Goal: Task Accomplishment & Management: Manage account settings

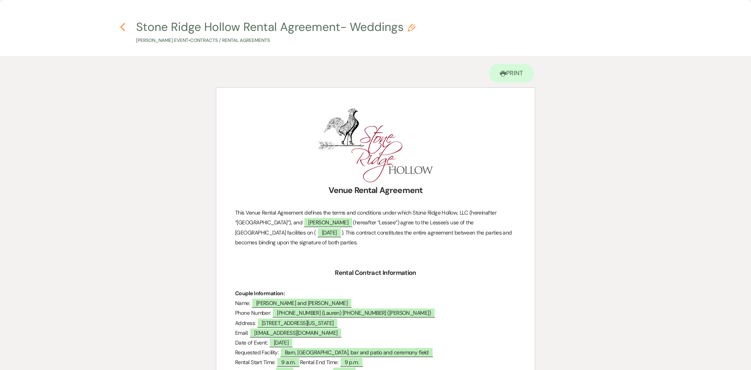
click at [122, 27] on use "button" at bounding box center [122, 27] width 5 height 9
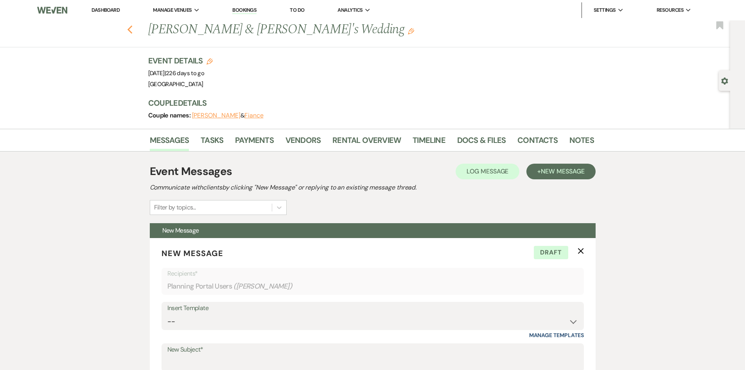
click at [133, 31] on icon "Previous" at bounding box center [130, 29] width 6 height 9
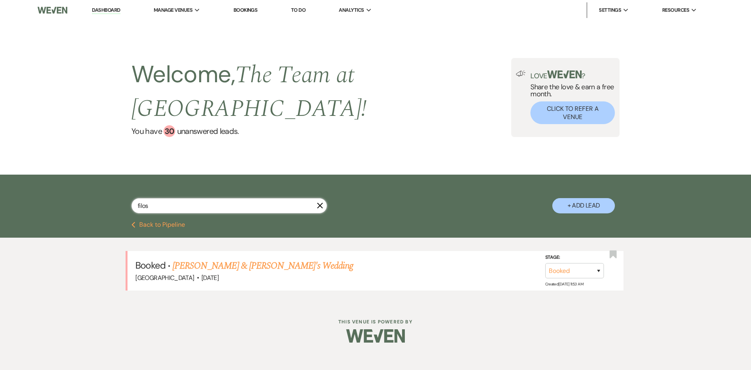
click at [171, 204] on input "filos" at bounding box center [229, 205] width 196 height 15
type input "f"
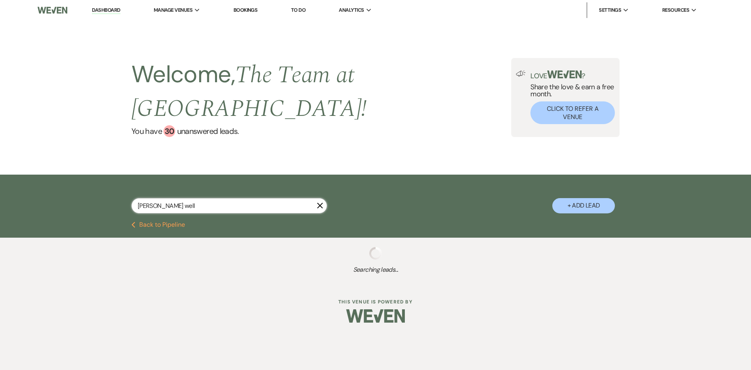
type input "[PERSON_NAME]"
select select "2"
select select "8"
select select "1"
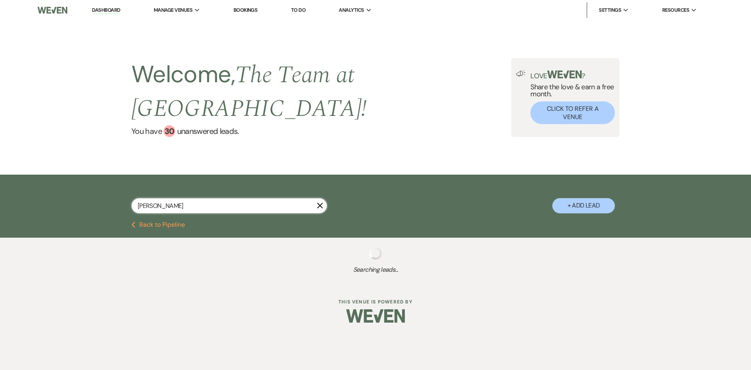
select select "2"
select select "8"
select select "1"
select select "8"
select select "10"
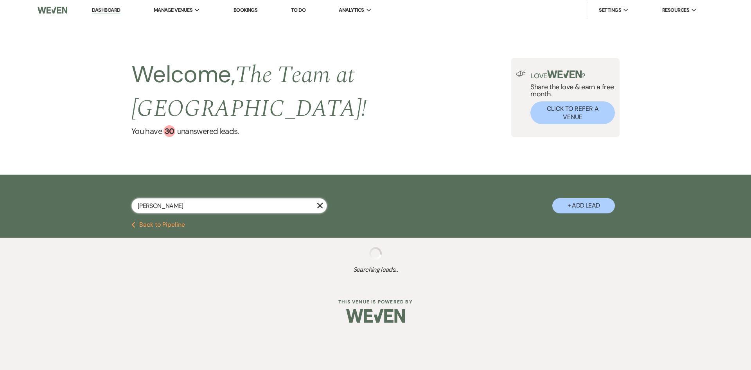
select select "2"
select select "5"
select select "8"
select select "4"
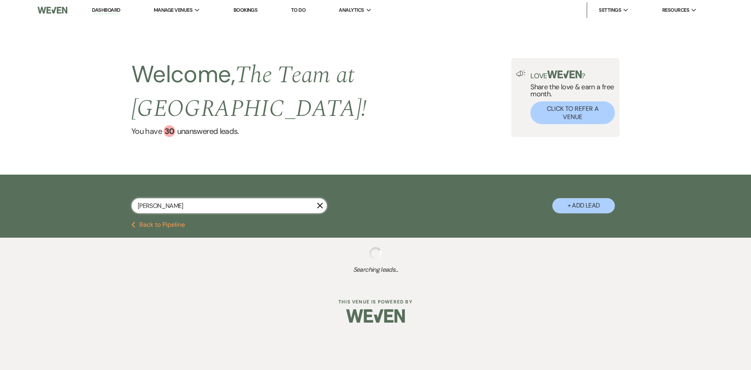
select select "8"
select select "3"
select select "8"
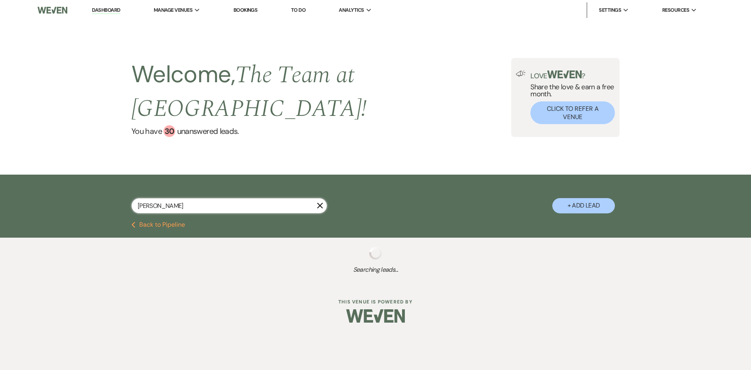
select select "8"
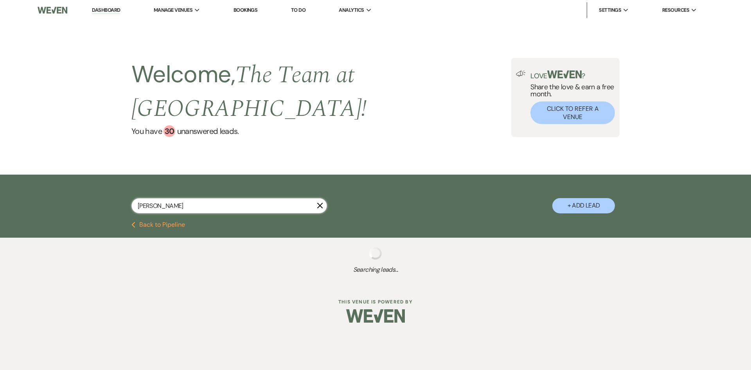
select select "8"
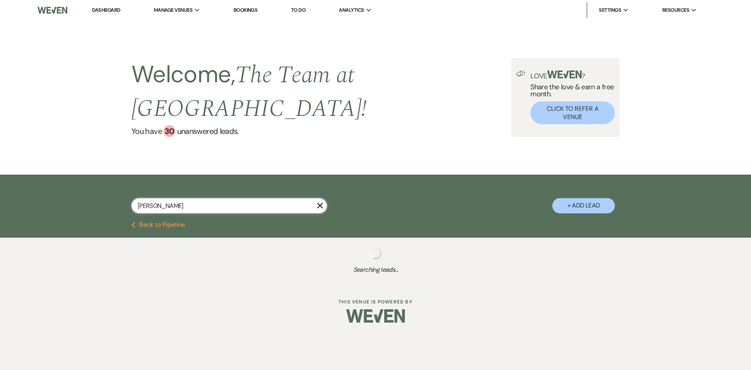
select select "8"
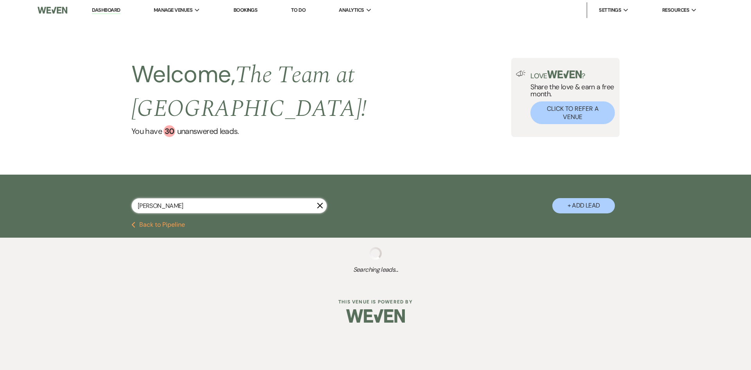
select select "8"
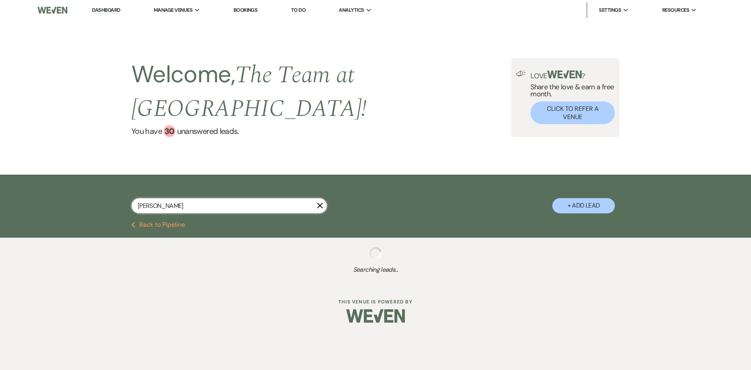
select select "8"
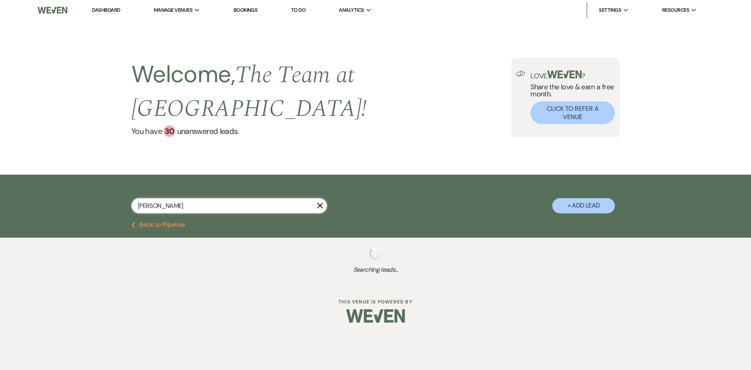
select select "8"
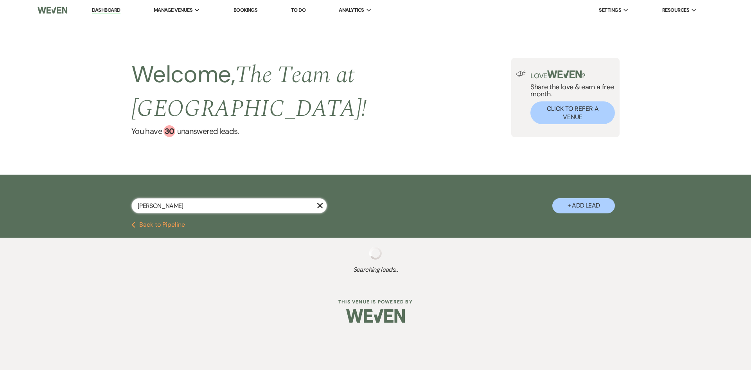
select select "8"
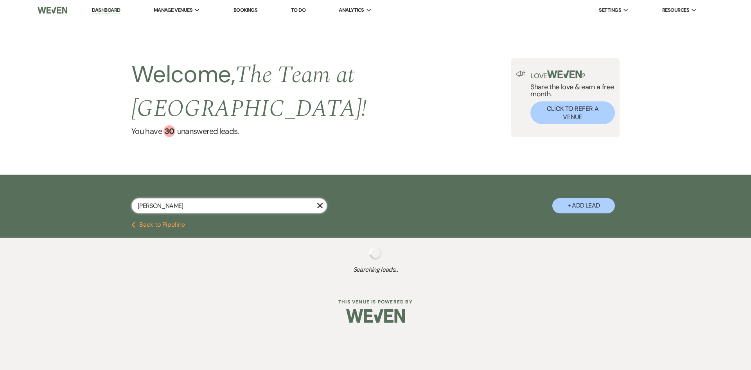
select select "8"
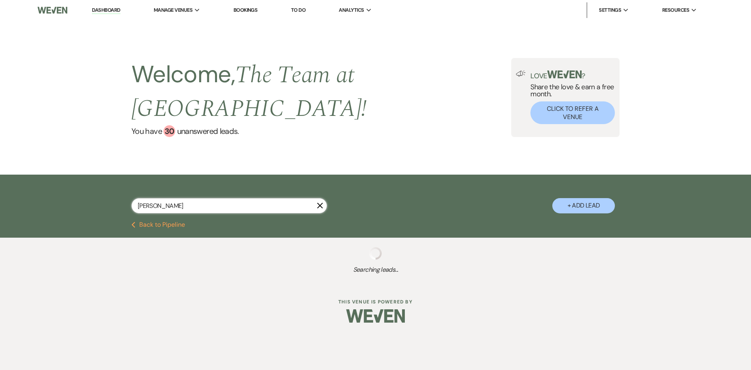
select select "8"
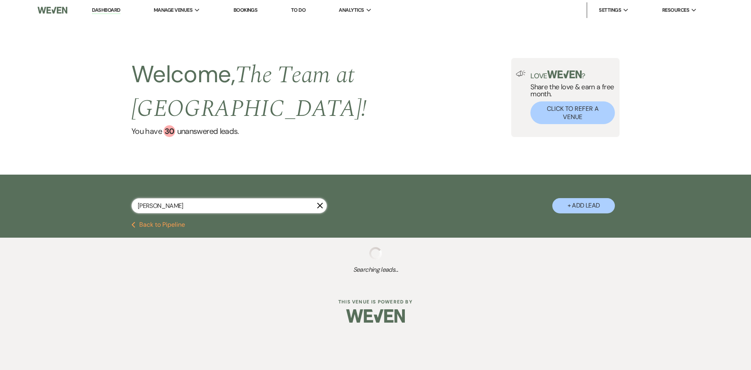
select select "8"
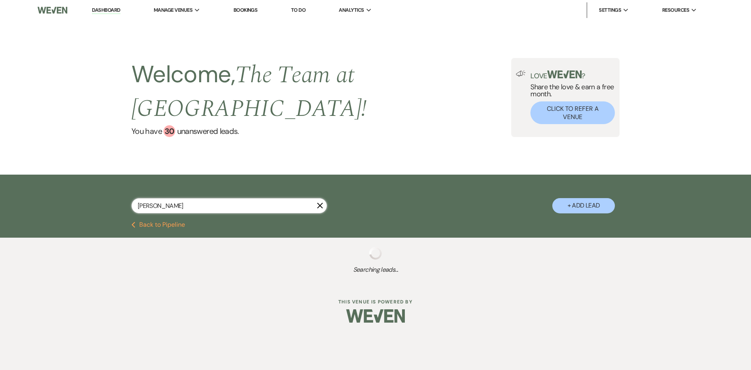
select select "8"
select select "2"
select select "8"
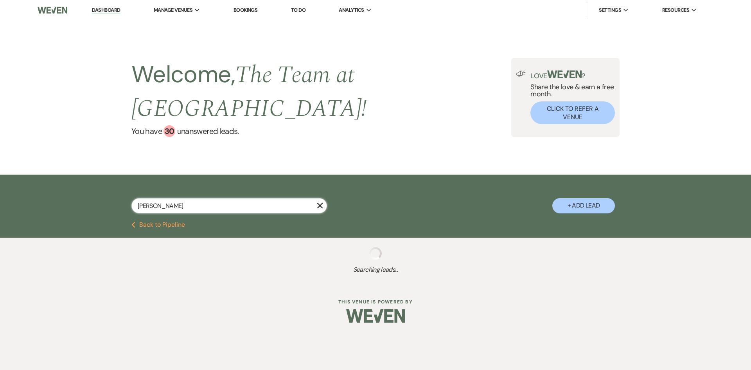
select select "8"
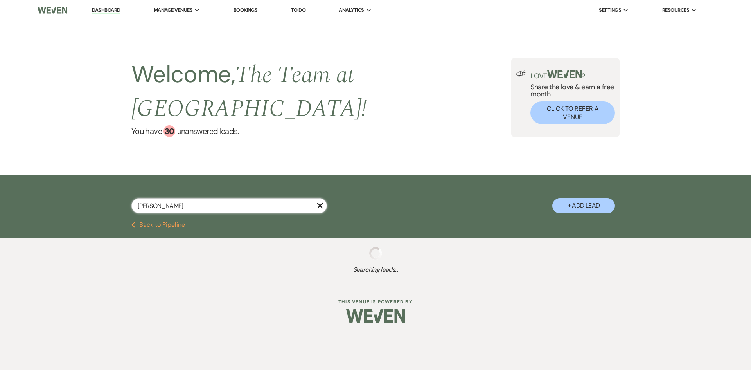
select select "8"
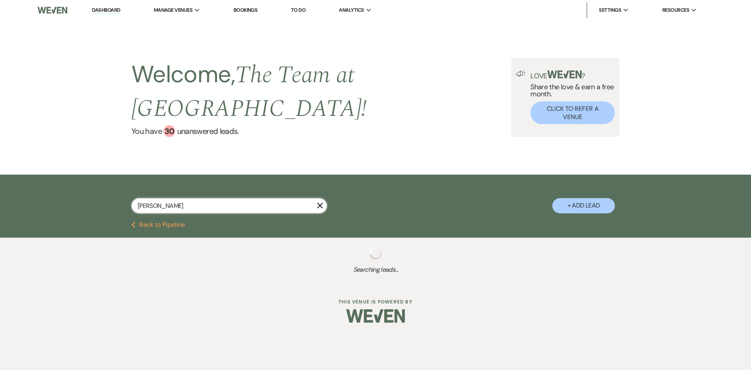
select select "8"
select select "10"
select select "8"
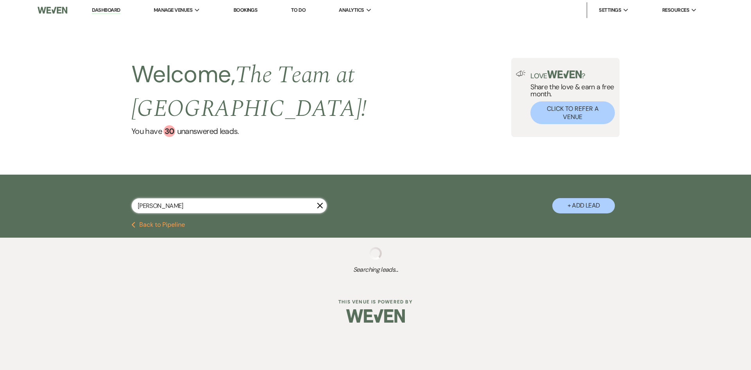
select select "8"
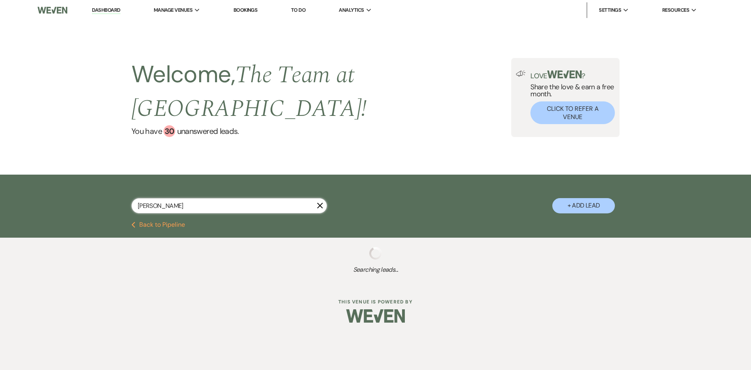
select select "2"
select select "8"
select select "2"
select select "8"
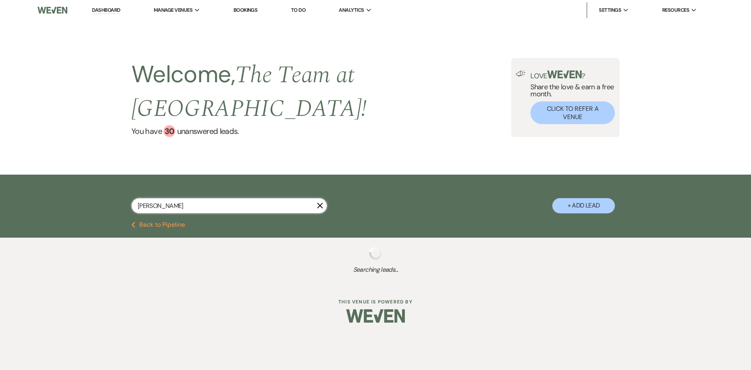
select select "8"
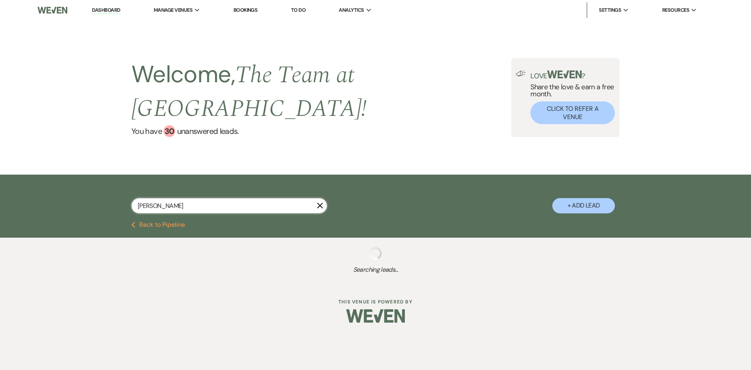
select select "8"
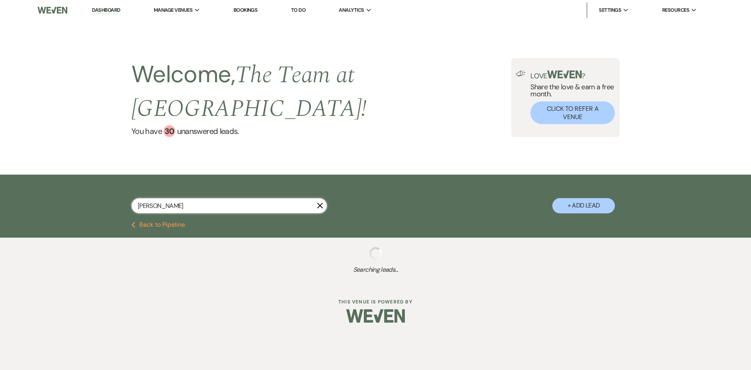
select select "8"
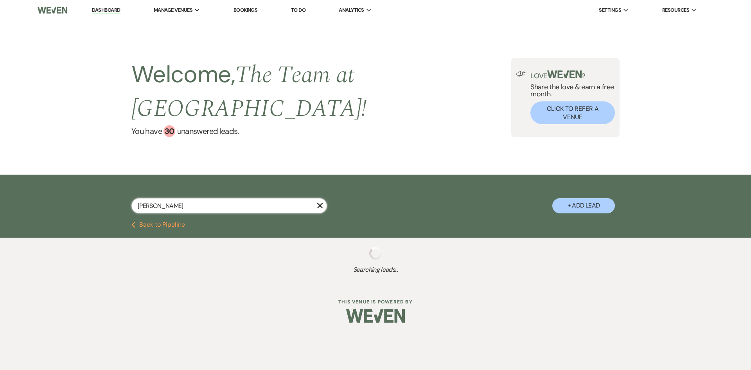
select select "8"
select select "1"
select select "8"
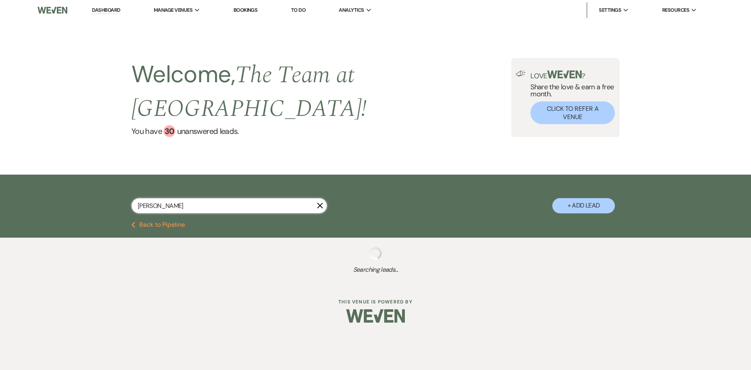
select select "8"
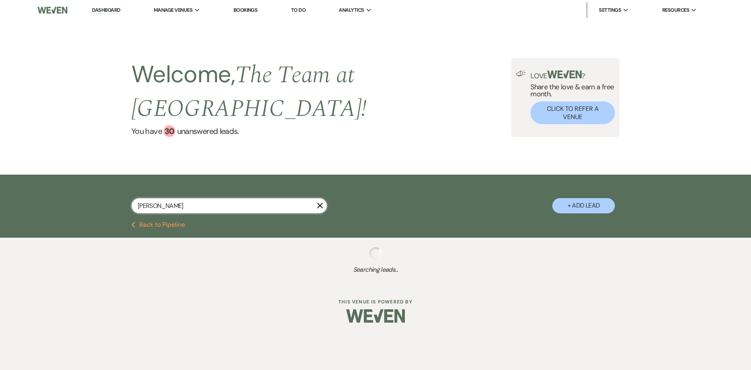
select select "8"
select select "2"
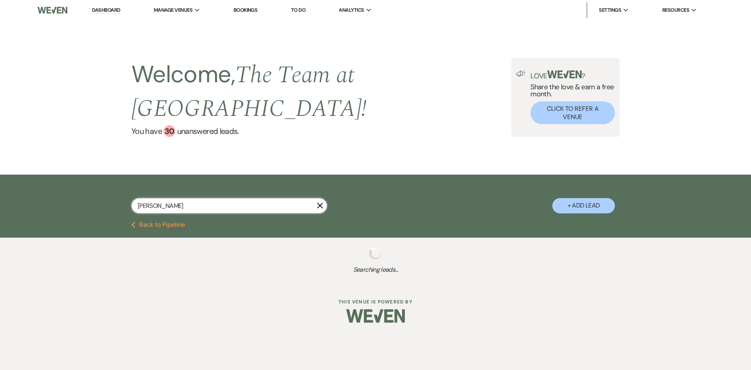
select select "8"
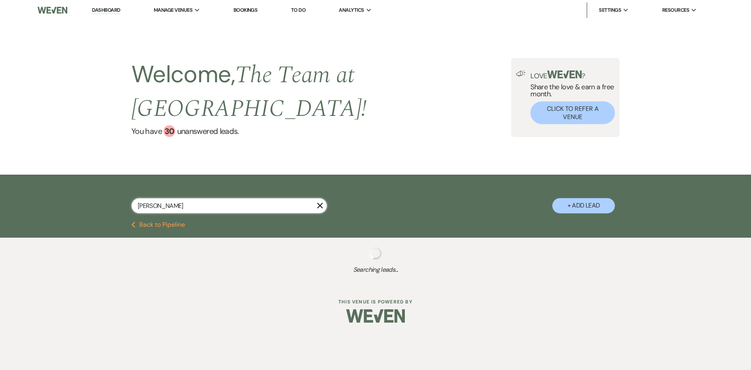
select select "8"
select select "5"
select select "8"
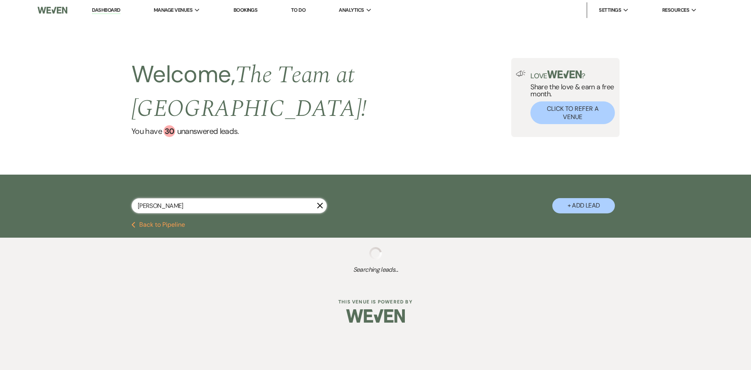
select select "5"
select select "8"
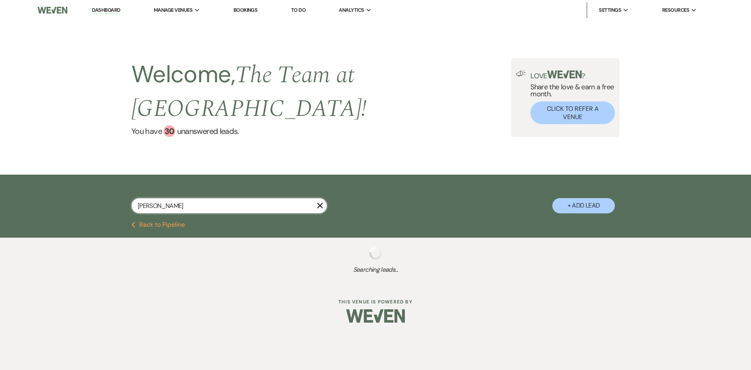
select select "8"
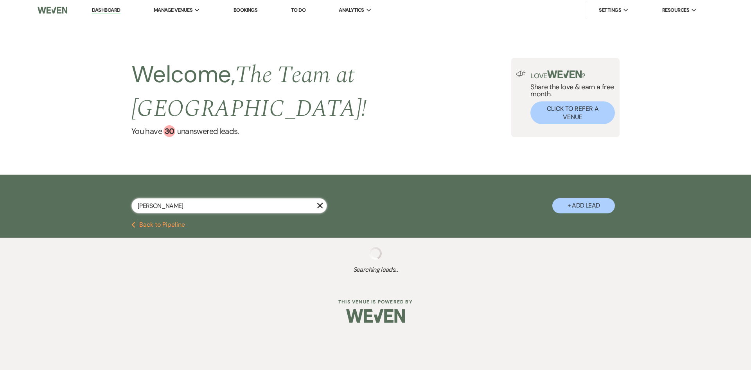
select select "8"
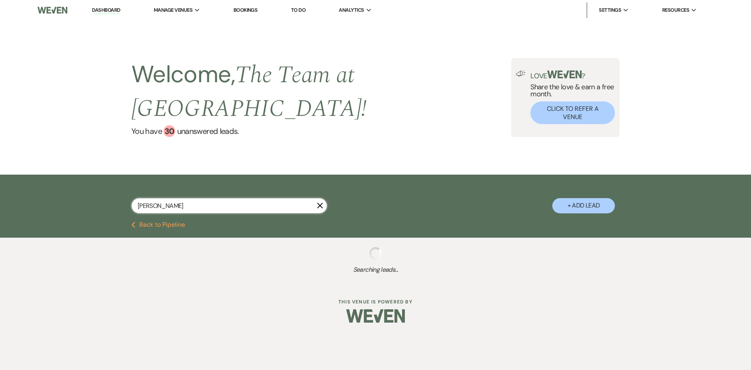
select select "8"
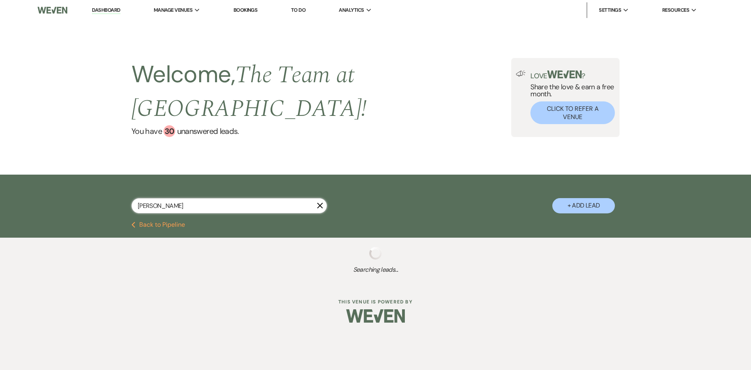
select select "8"
select select "5"
select select "8"
select select "2"
select select "8"
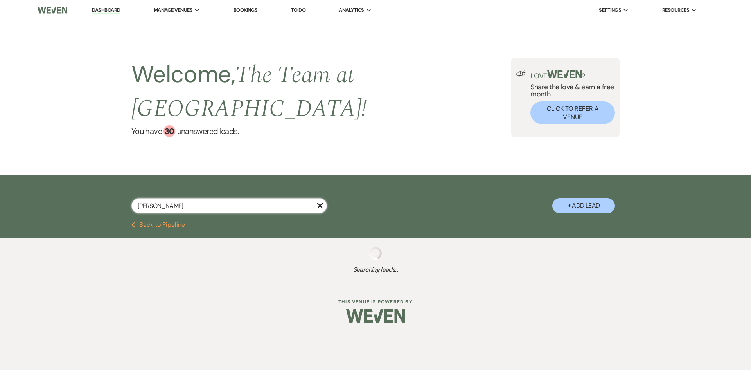
select select "8"
select select "4"
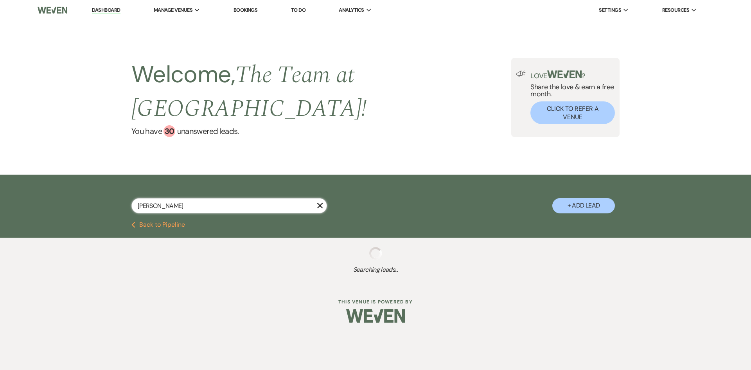
select select "8"
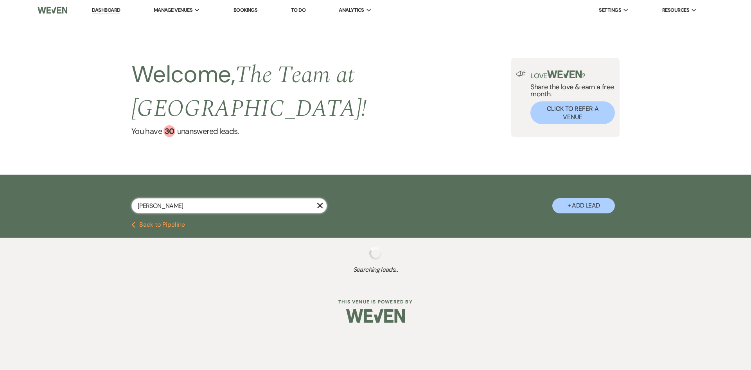
select select "8"
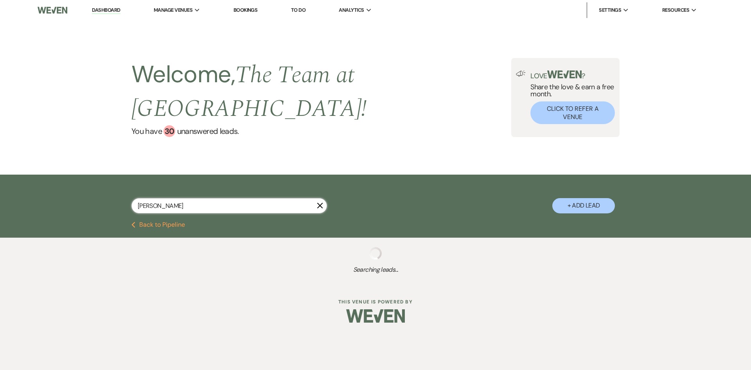
select select "8"
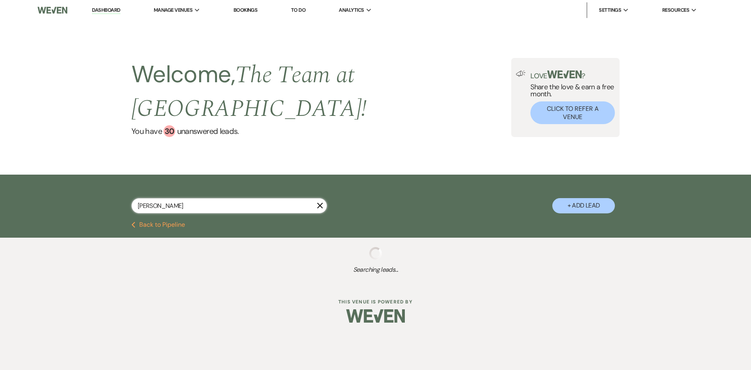
select select "8"
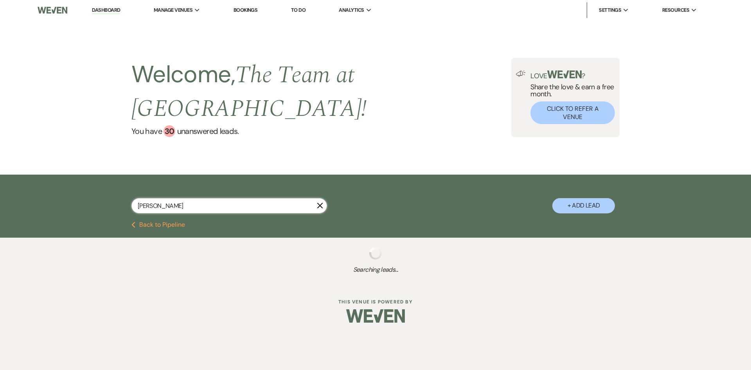
select select "8"
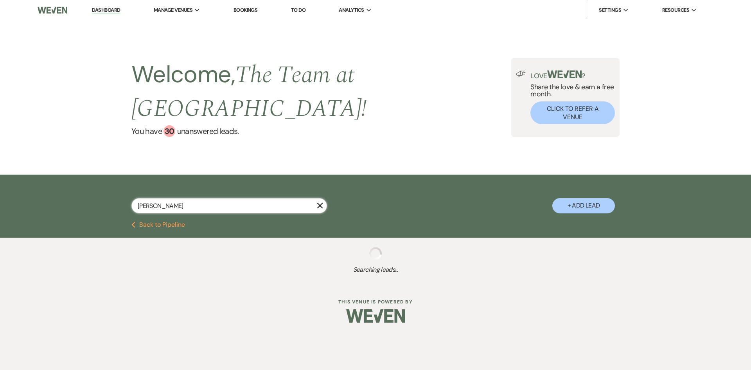
select select "8"
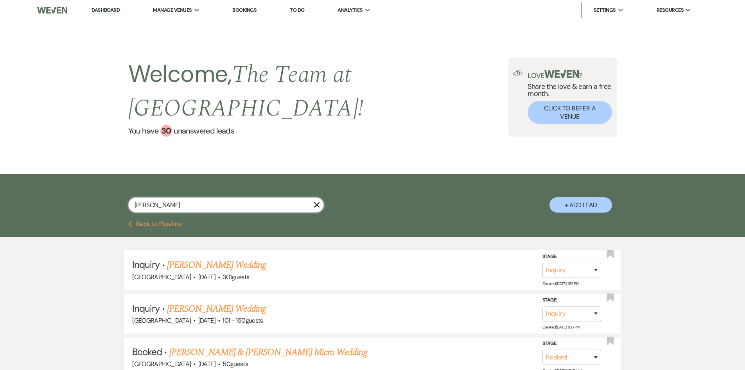
drag, startPoint x: 172, startPoint y: 208, endPoint x: 129, endPoint y: 212, distance: 42.8
click at [129, 212] on div "[PERSON_NAME]" at bounding box center [226, 204] width 196 height 15
click at [98, 8] on link "Dashboard" at bounding box center [106, 10] width 28 height 7
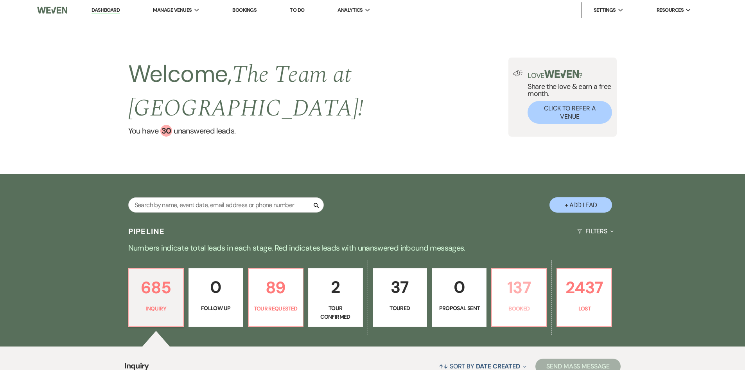
click at [518, 291] on p "137" at bounding box center [519, 287] width 45 height 26
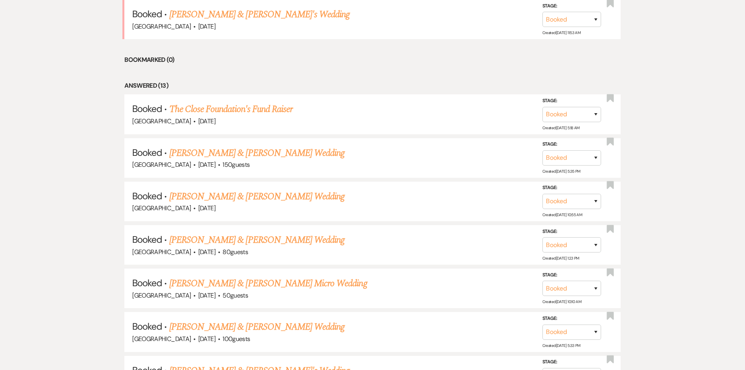
scroll to position [626, 0]
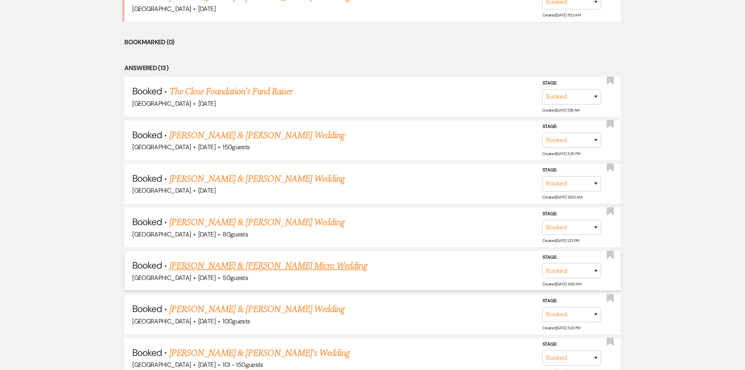
click at [307, 263] on link "[PERSON_NAME] & [PERSON_NAME] Micro Wedding" at bounding box center [268, 266] width 198 height 14
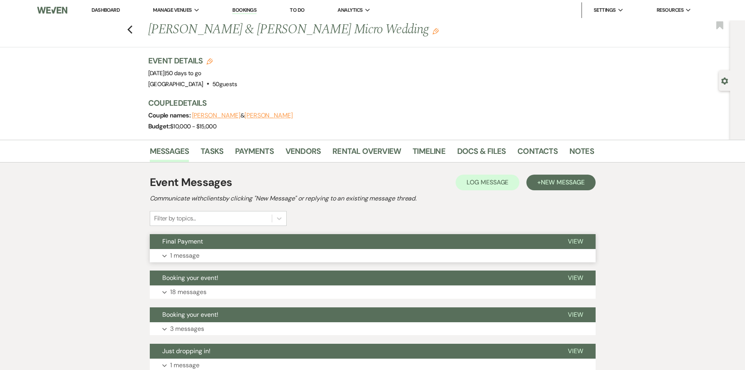
click at [574, 239] on span "View" at bounding box center [575, 241] width 15 height 8
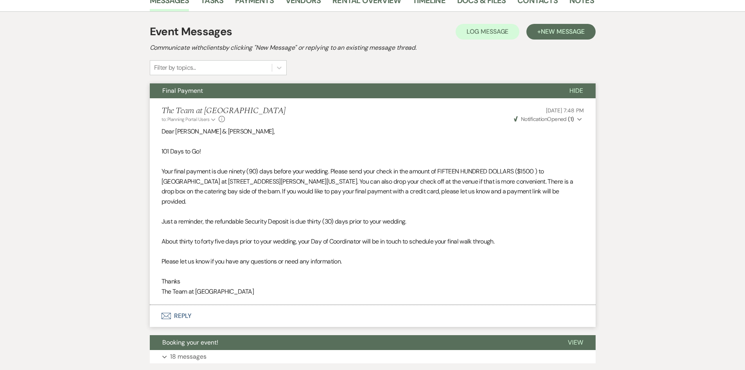
scroll to position [196, 0]
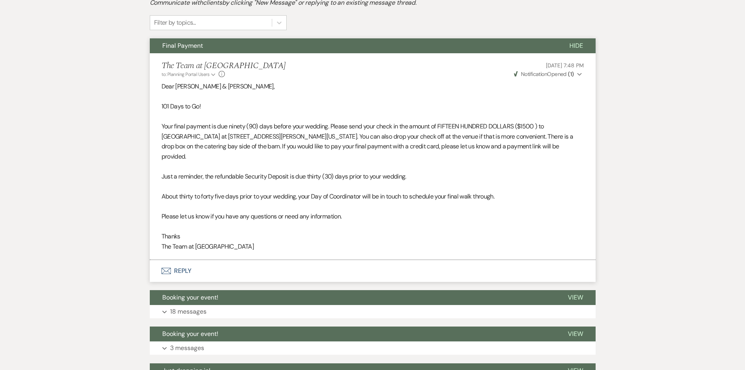
click at [184, 260] on button "Envelope Reply" at bounding box center [373, 271] width 446 height 22
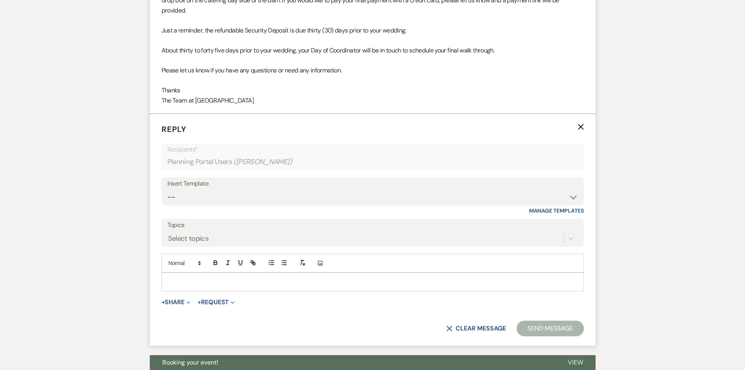
scroll to position [376, 0]
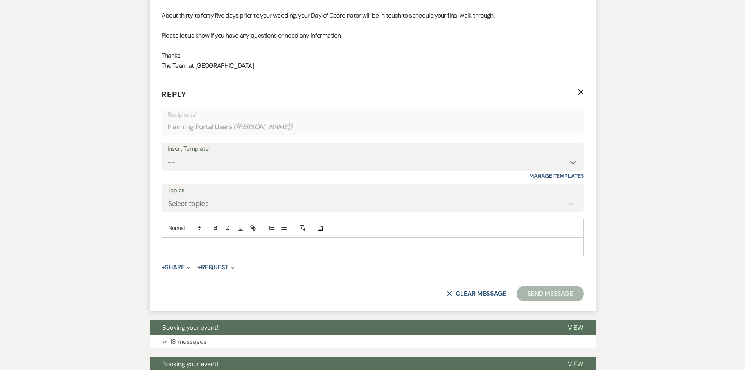
click at [176, 243] on p at bounding box center [373, 247] width 410 height 9
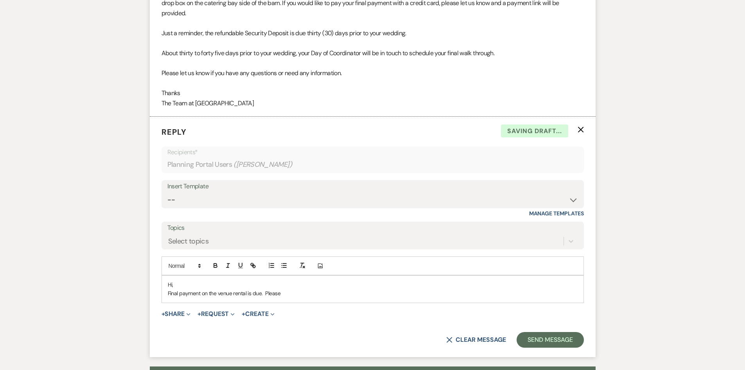
scroll to position [298, 0]
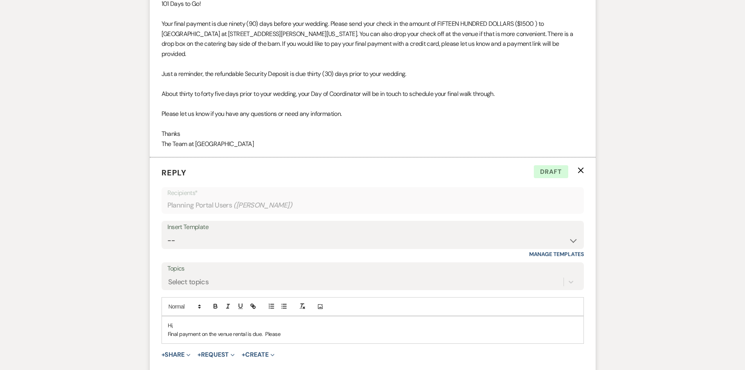
drag, startPoint x: 332, startPoint y: 22, endPoint x: 548, endPoint y: 43, distance: 217.0
click at [548, 43] on p "Your final payment is due ninety (90) days before your wedding. Please send you…" at bounding box center [373, 39] width 422 height 40
copy p "Please send your check in the amount of FIFTEEN HUNDRED DOLLARS ($1500 ) to [GE…"
click at [296, 329] on p "Final payment on the venue rental is due. Please" at bounding box center [373, 333] width 410 height 9
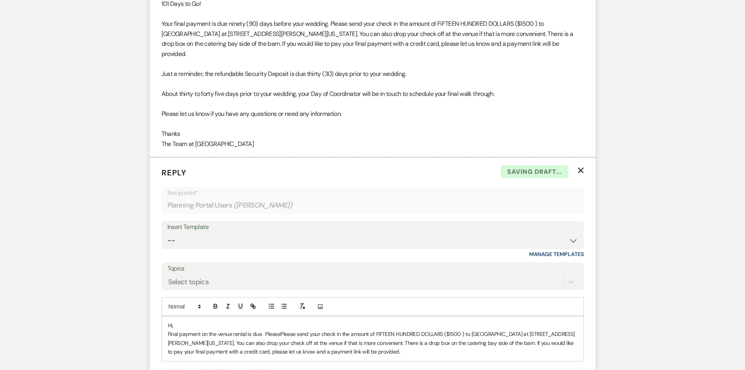
click at [282, 330] on span "Please send your check in the amount of FIFTEEN HUNDRED DOLLARS ($1500 ) to [GE…" at bounding box center [371, 342] width 407 height 25
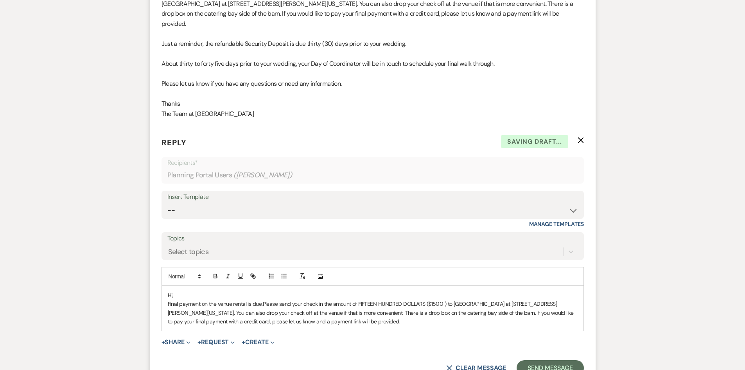
scroll to position [376, 0]
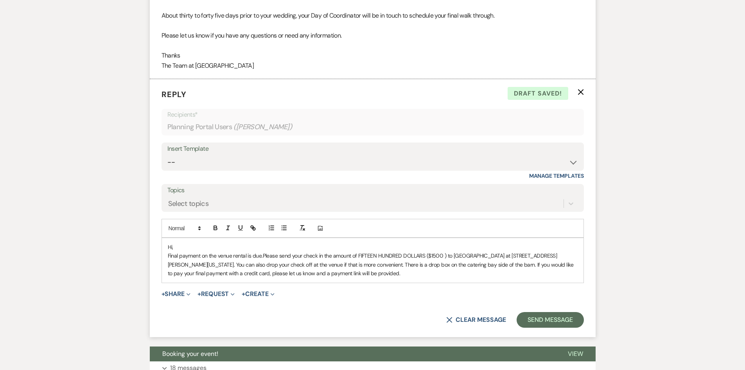
click at [403, 262] on p "Final payment on the venue rental is due. Please send your check in the amount …" at bounding box center [373, 264] width 410 height 26
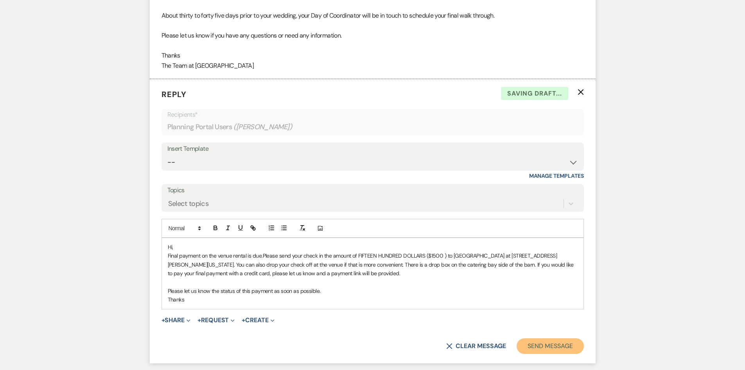
click at [554, 338] on button "Send Message" at bounding box center [550, 346] width 67 height 16
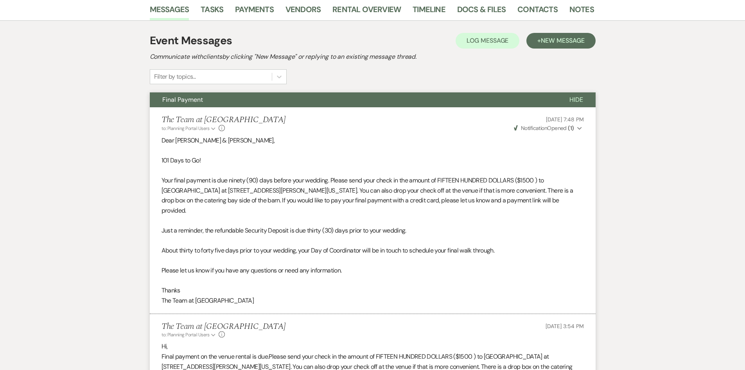
scroll to position [0, 0]
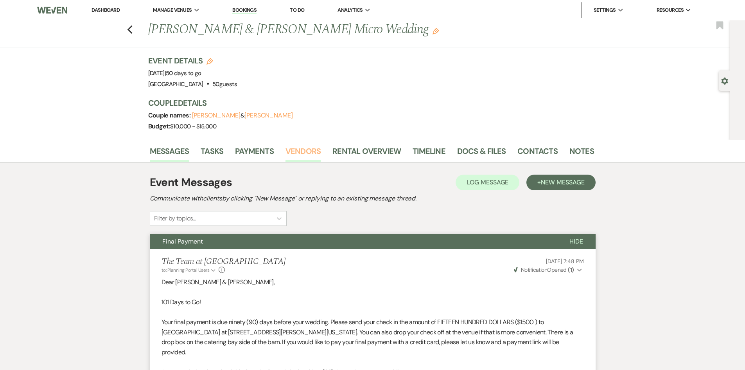
click at [301, 147] on link "Vendors" at bounding box center [303, 153] width 35 height 17
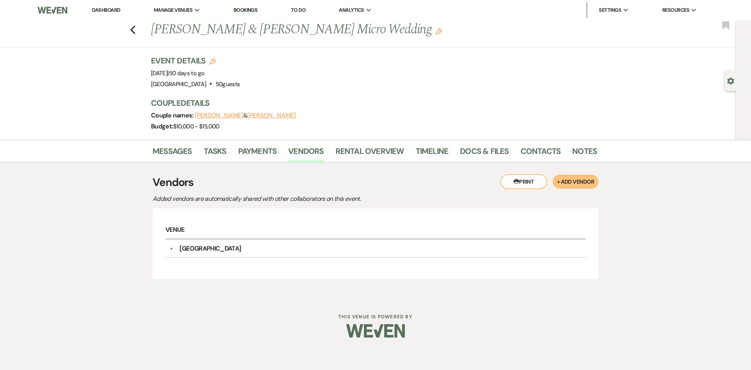
click at [106, 9] on link "Dashboard" at bounding box center [106, 10] width 28 height 7
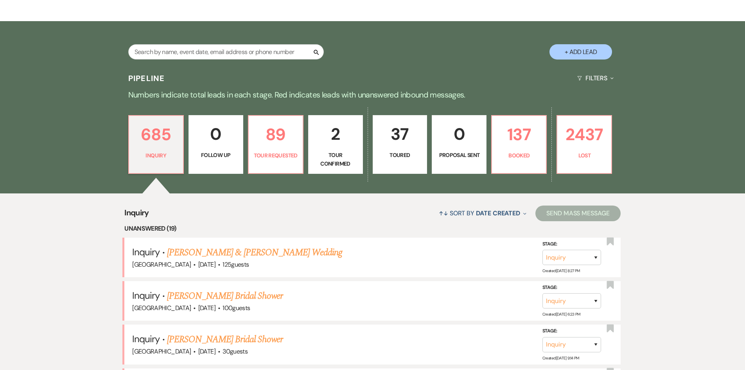
scroll to position [156, 0]
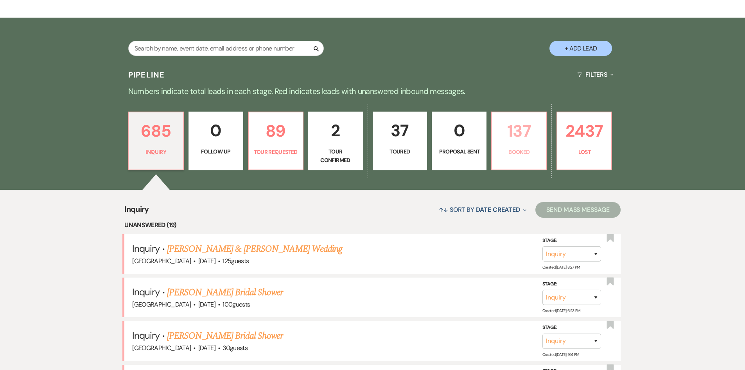
click at [513, 140] on p "137" at bounding box center [519, 131] width 45 height 26
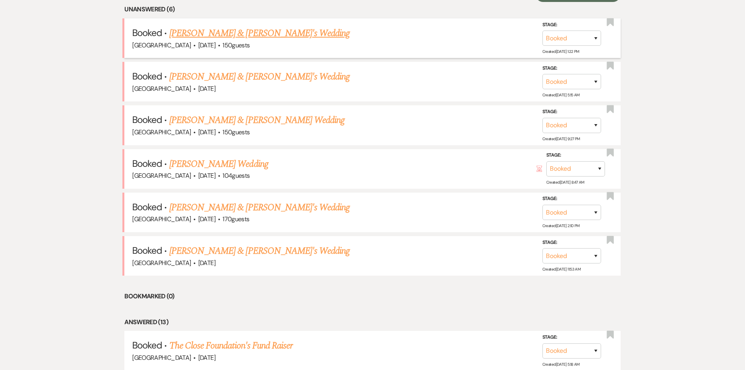
scroll to position [391, 0]
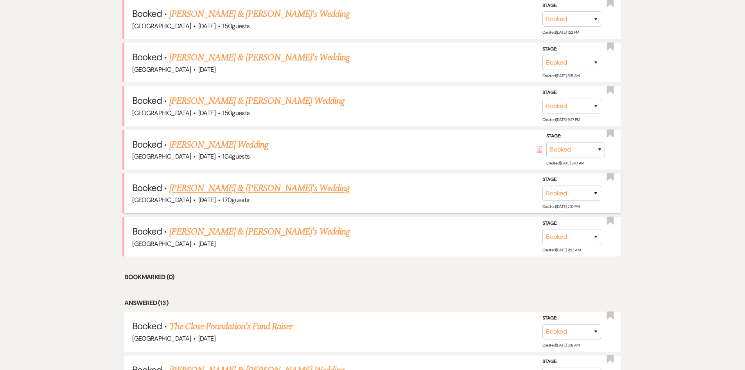
click at [222, 186] on link "[PERSON_NAME] & [PERSON_NAME]'s Wedding" at bounding box center [259, 188] width 181 height 14
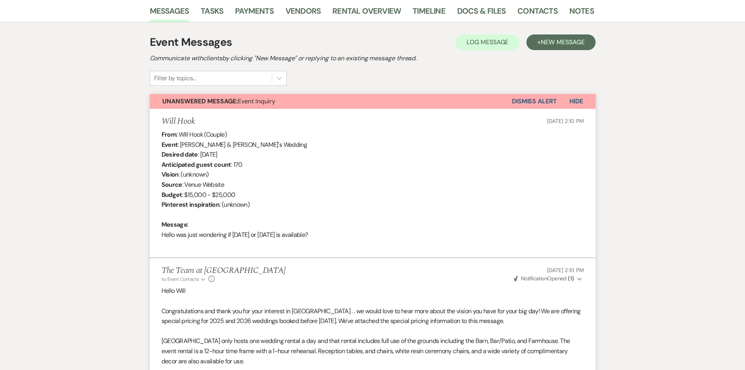
scroll to position [14, 0]
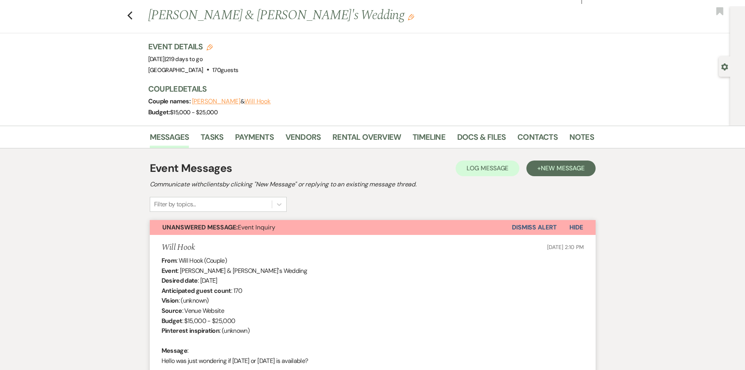
click at [534, 226] on button "Dismiss Alert" at bounding box center [534, 227] width 45 height 15
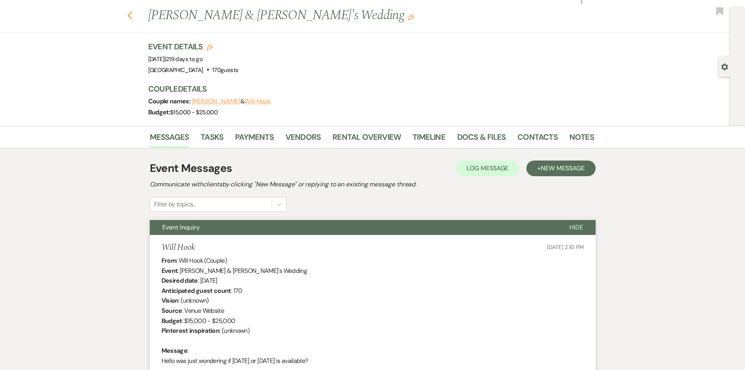
click at [132, 13] on use "button" at bounding box center [129, 15] width 5 height 9
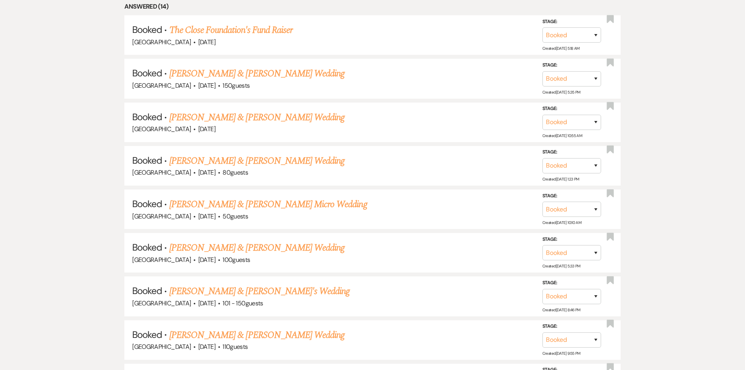
scroll to position [665, 0]
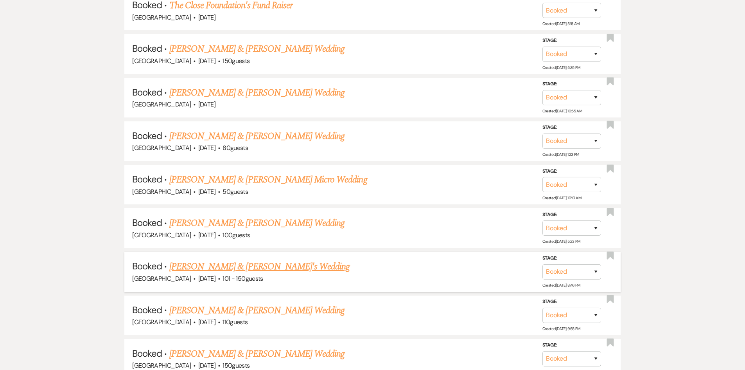
click at [264, 259] on link "[PERSON_NAME] & [PERSON_NAME]'s Wedding" at bounding box center [259, 266] width 181 height 14
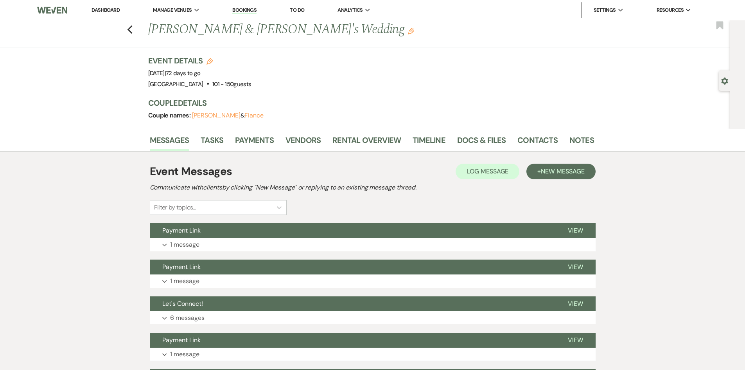
click at [263, 115] on button "Fiance" at bounding box center [253, 115] width 19 height 6
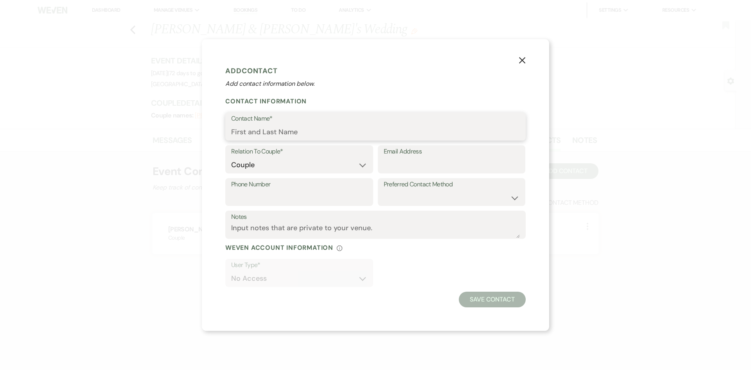
click at [313, 134] on input "Contact Name*" at bounding box center [375, 131] width 289 height 15
click at [476, 302] on button "Save Contact" at bounding box center [492, 299] width 67 height 16
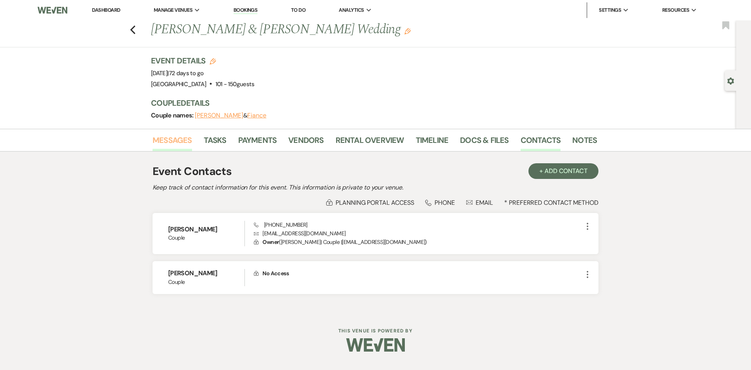
click at [178, 142] on link "Messages" at bounding box center [173, 142] width 40 height 17
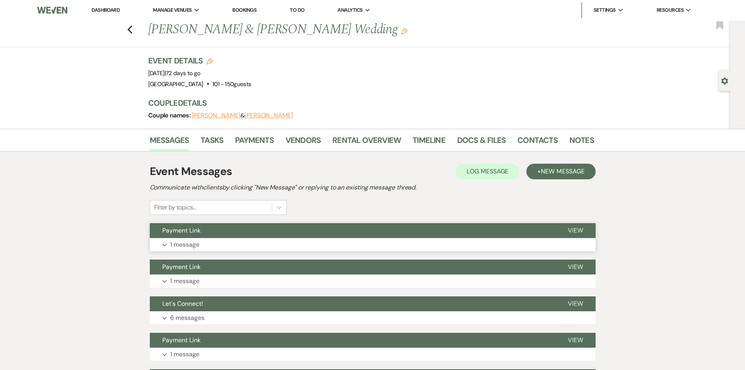
click at [575, 228] on span "View" at bounding box center [575, 230] width 15 height 8
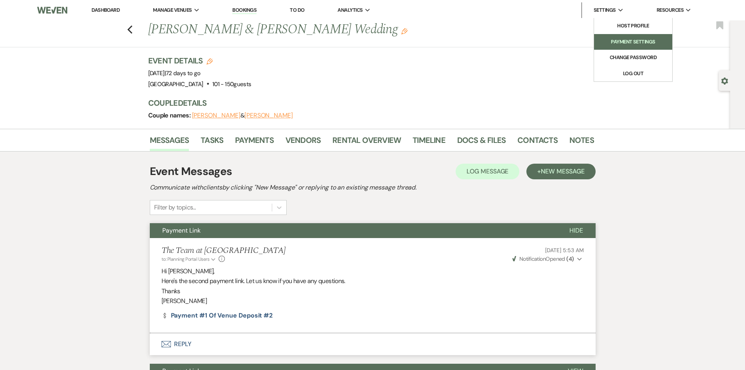
click at [626, 42] on li "Payment Settings" at bounding box center [633, 42] width 70 height 8
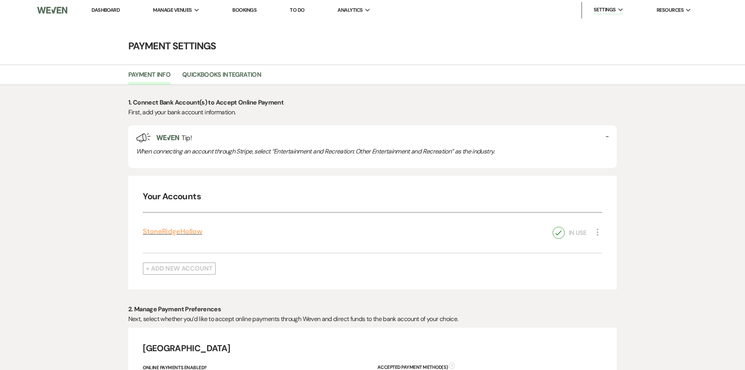
click at [176, 230] on link "StoneRidgeHollow" at bounding box center [172, 230] width 59 height 9
click at [98, 9] on link "Dashboard" at bounding box center [106, 10] width 28 height 7
